Goal: Navigation & Orientation: Understand site structure

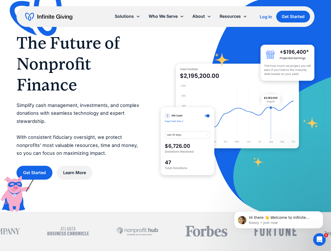
click at [210, 16] on icon at bounding box center [209, 16] width 4 height 4
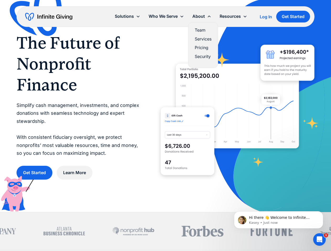
click at [127, 16] on div "Solutions" at bounding box center [124, 16] width 19 height 7
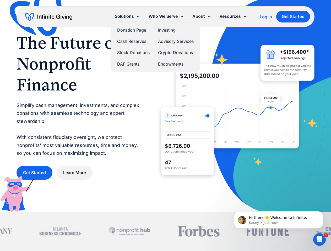
click at [166, 16] on div "Who We Serve" at bounding box center [162, 16] width 29 height 7
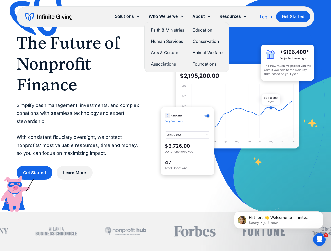
click at [202, 16] on div "About" at bounding box center [198, 16] width 13 height 7
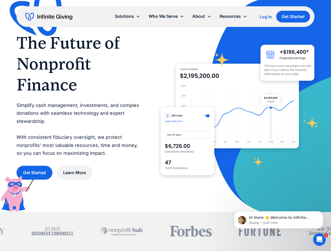
click at [233, 16] on div "Resources" at bounding box center [229, 16] width 21 height 7
click at [278, 220] on p "Hi there 👋 Welcome to Infinite Giving. If you have any questions, just reply to…" at bounding box center [283, 217] width 68 height 5
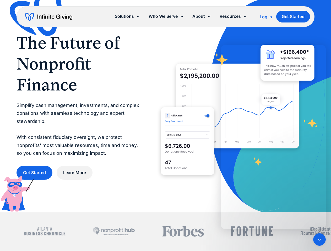
click at [324, 213] on div at bounding box center [165, 231] width 331 height 38
click at [319, 240] on icon "Close Intercom Messenger" at bounding box center [319, 240] width 6 height 6
